Goal: Task Accomplishment & Management: Use online tool/utility

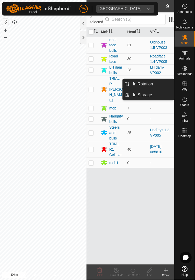
click at [182, 86] on icon at bounding box center [185, 84] width 6 height 6
click at [186, 86] on icon at bounding box center [185, 84] width 6 height 6
click at [186, 86] on icon at bounding box center [185, 84] width 5 height 5
click at [157, 86] on link "In Rotation" at bounding box center [152, 84] width 44 height 10
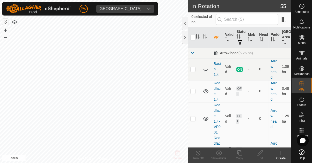
click at [184, 23] on div at bounding box center [185, 23] width 6 height 12
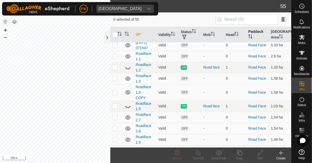
scroll to position [723, 0]
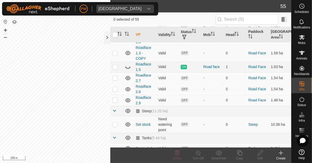
click at [116, 160] on p-checkbox at bounding box center [114, 162] width 5 height 4
checkbox input "true"
click at [195, 154] on icon at bounding box center [240, 153] width 6 height 6
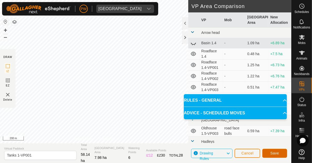
click at [195, 153] on span "Save" at bounding box center [275, 153] width 9 height 4
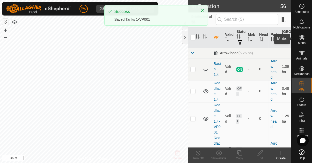
click at [195, 39] on icon at bounding box center [302, 37] width 6 height 5
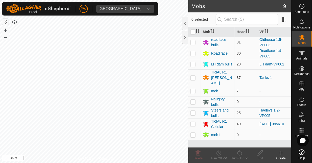
click at [193, 76] on p-checkbox at bounding box center [192, 78] width 5 height 4
checkbox input "true"
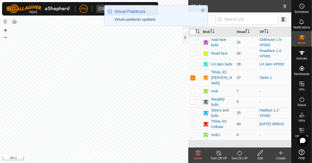
click at [195, 155] on icon at bounding box center [240, 153] width 6 height 6
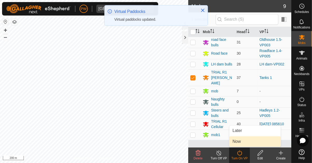
click at [195, 143] on link "Now" at bounding box center [255, 142] width 51 height 10
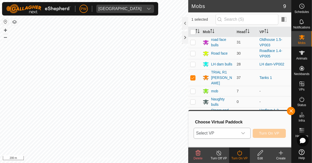
click at [195, 133] on icon "dropdown trigger" at bounding box center [243, 133] width 4 height 4
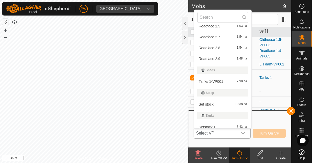
scroll to position [648, 0]
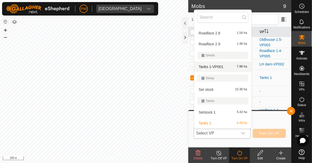
click at [195, 67] on span "Tanks 1-VP001" at bounding box center [211, 67] width 25 height 4
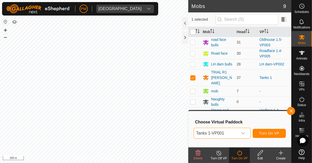
click at [195, 134] on span "Turn On VP" at bounding box center [269, 133] width 20 height 4
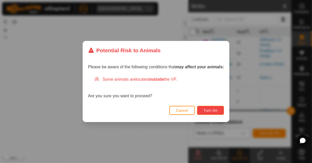
click at [195, 113] on span "Turn On" at bounding box center [211, 111] width 14 height 4
